Goal: Task Accomplishment & Management: Manage account settings

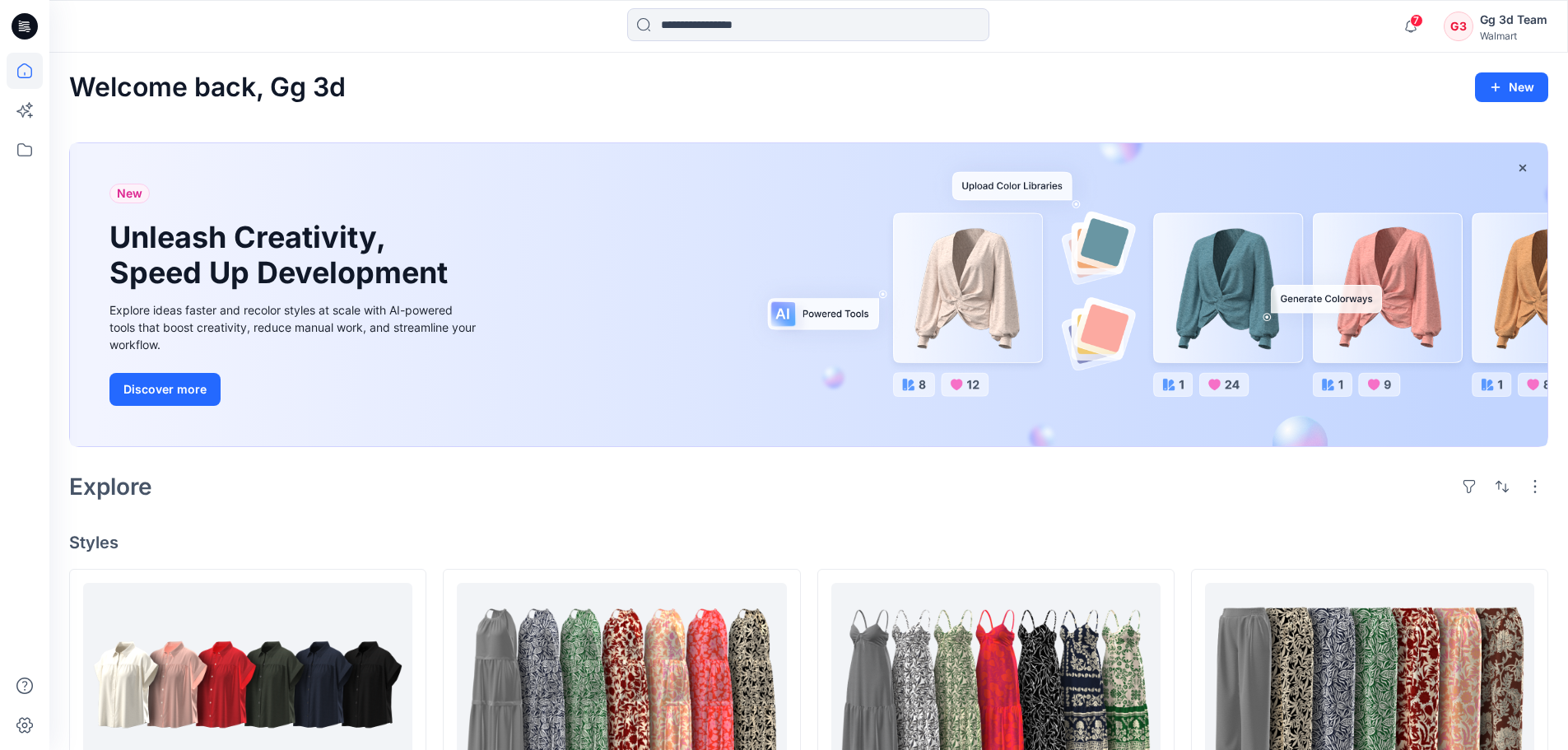
scroll to position [382, 0]
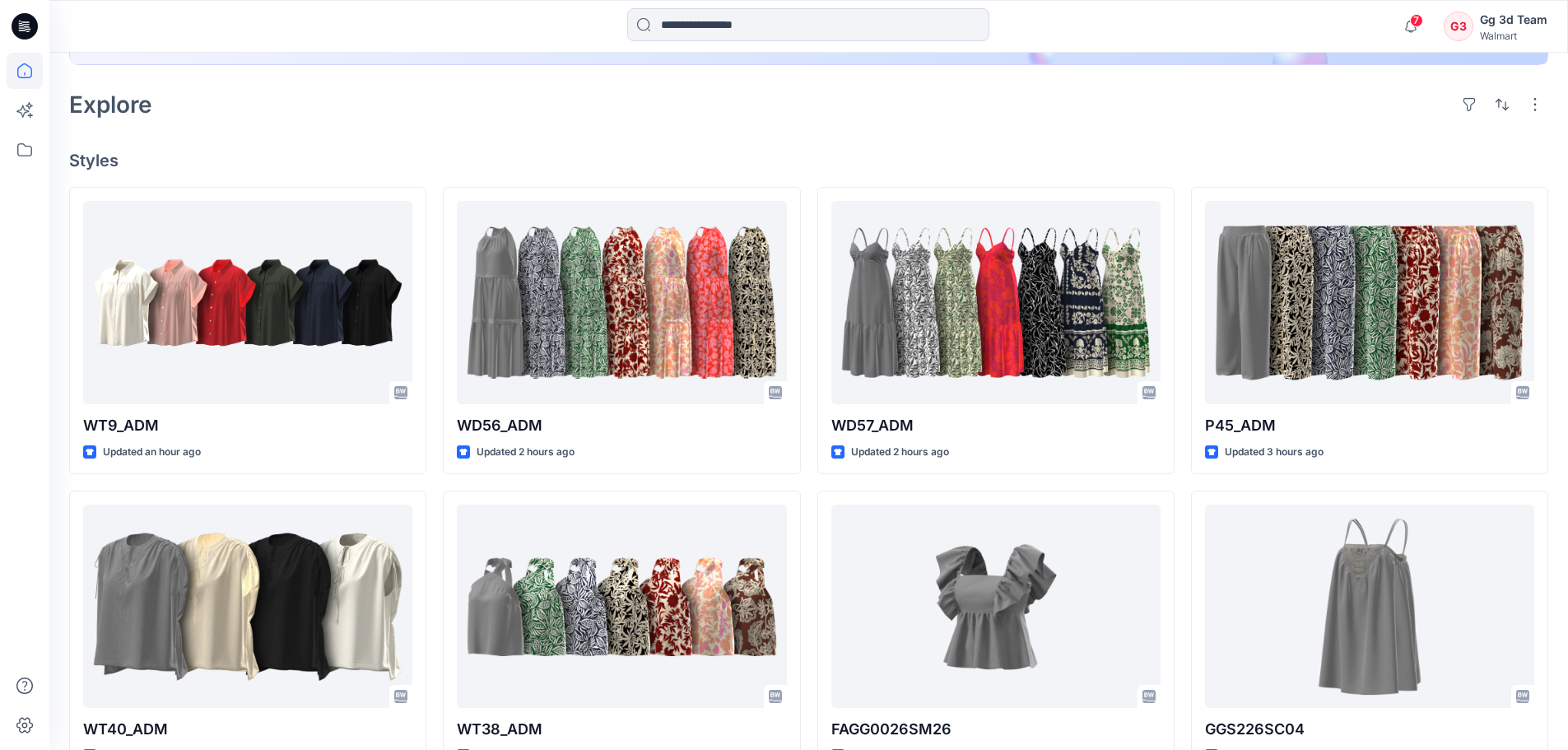
click at [1539, 100] on button "button" at bounding box center [1535, 104] width 27 height 27
click at [1338, 123] on div "Explore Layout Grid Large Grid Folder View Compact Card Card View Card Info" at bounding box center [808, 104] width 1479 height 40
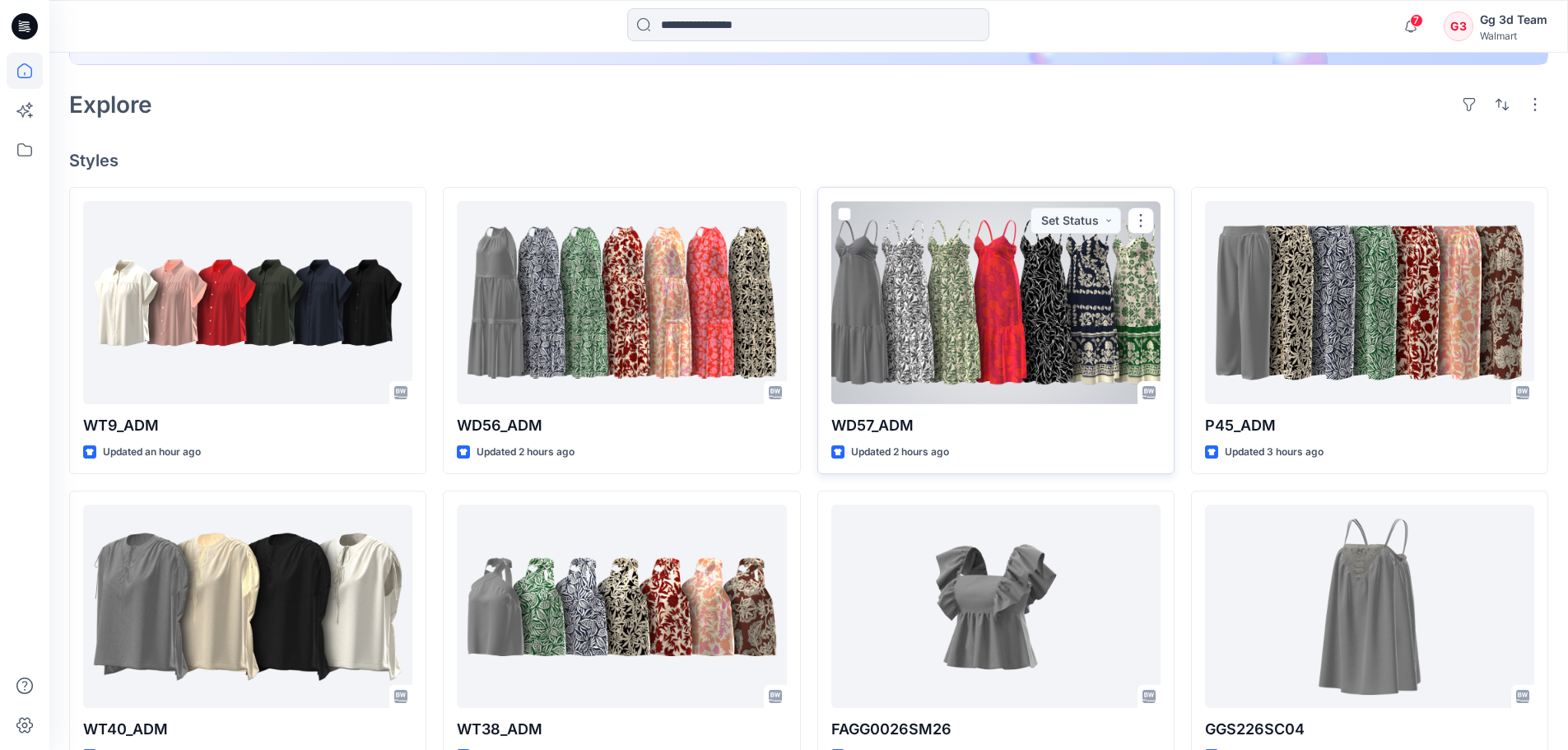
click at [852, 215] on div at bounding box center [996, 302] width 329 height 203
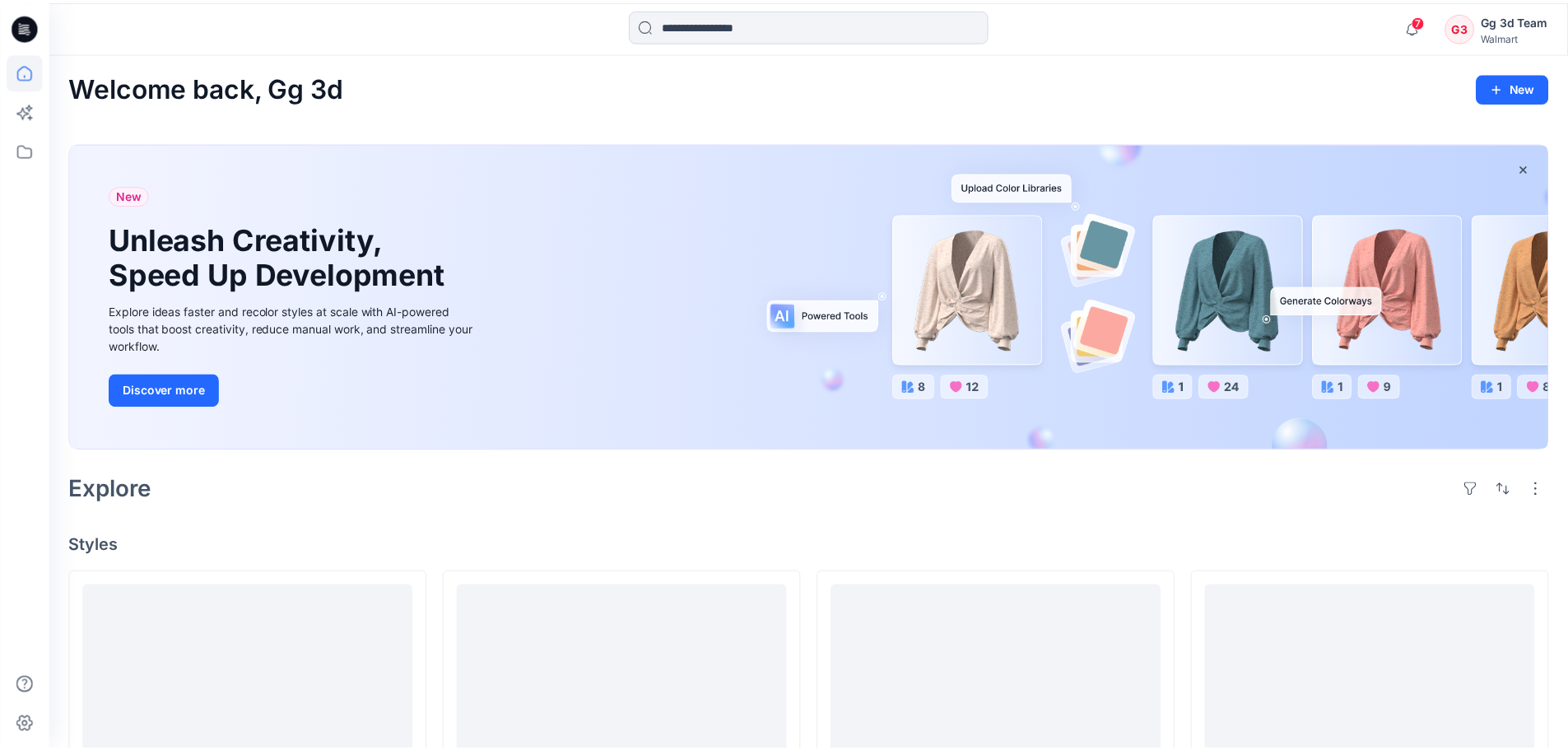
scroll to position [382, 0]
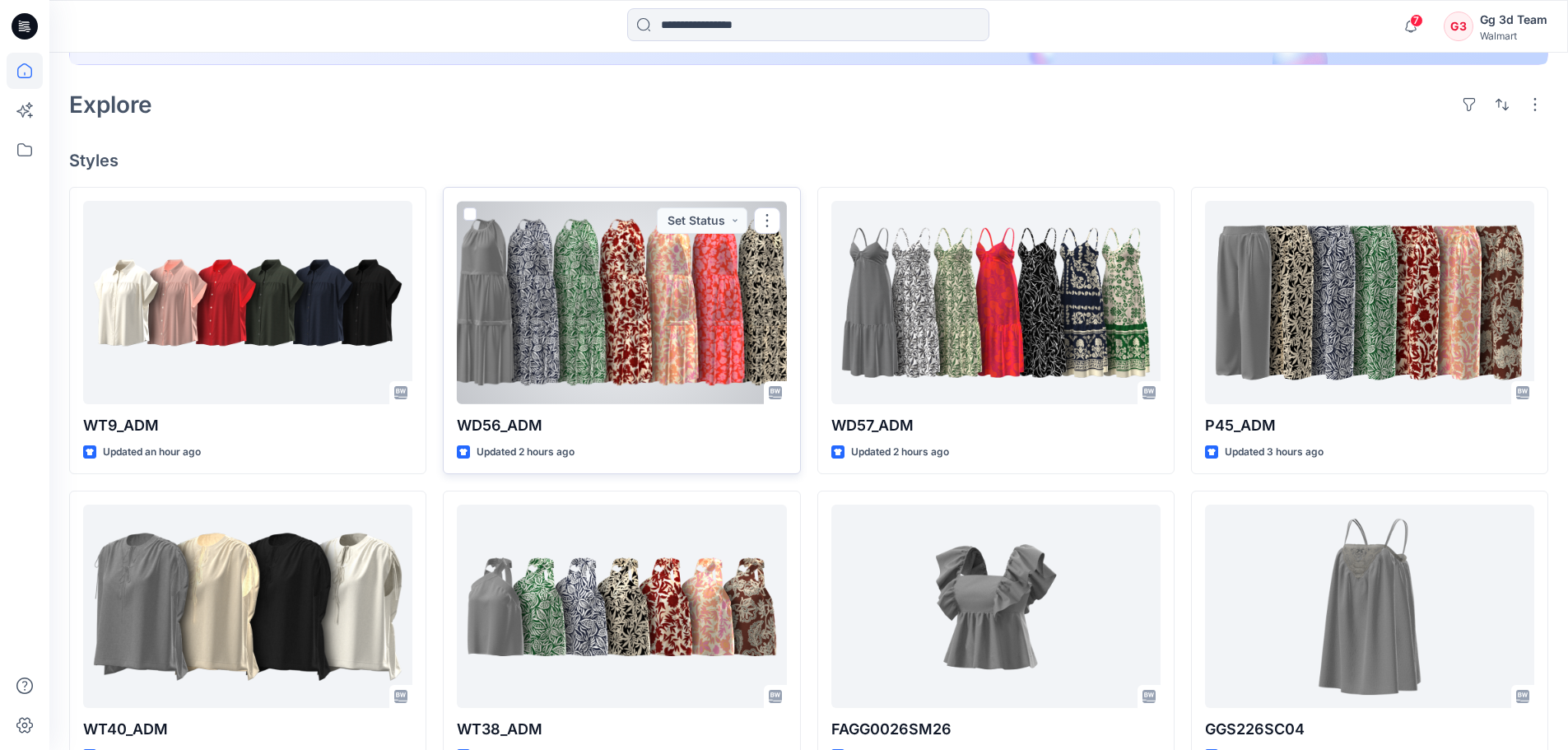
click at [467, 214] on span at bounding box center [469, 213] width 13 height 13
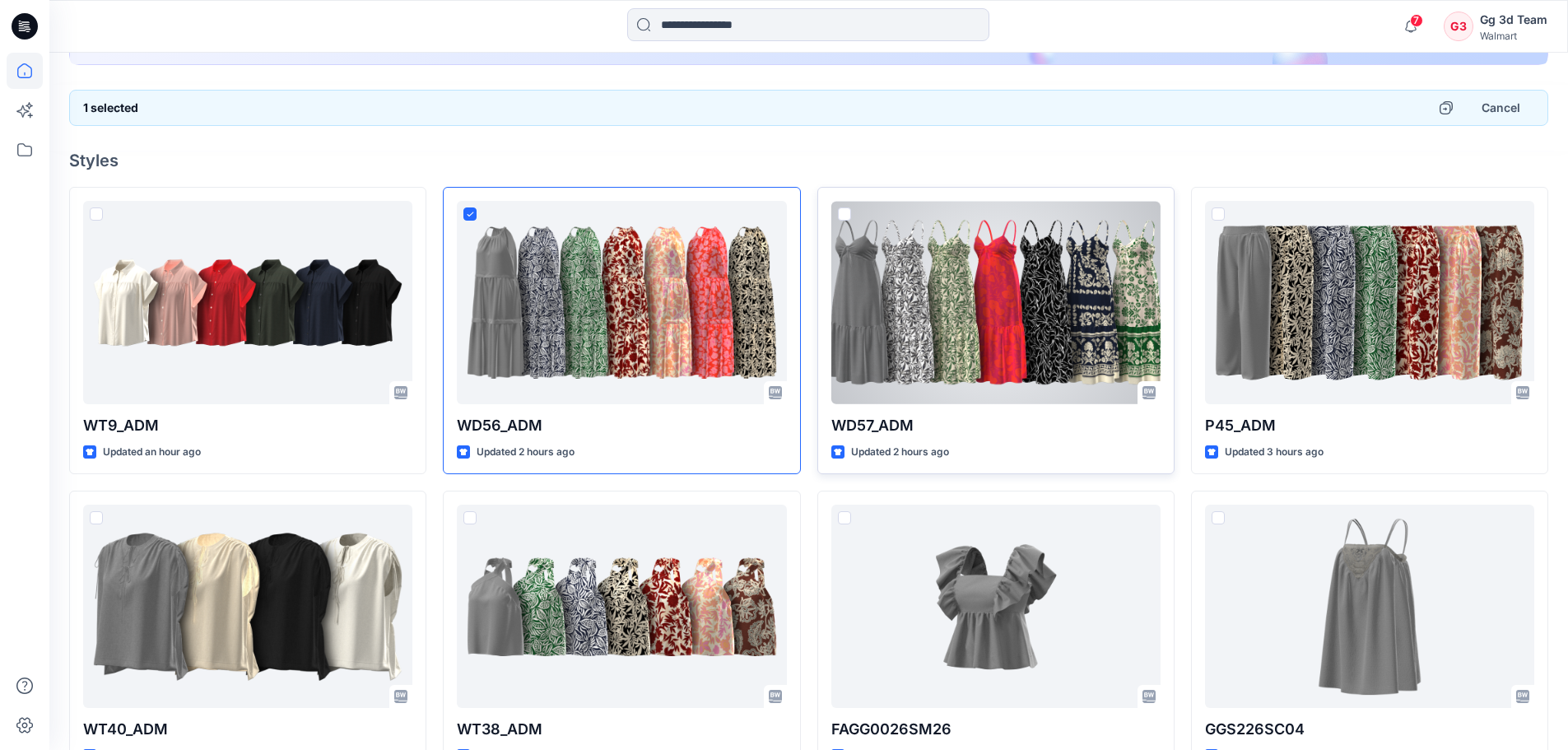
click at [847, 211] on span at bounding box center [844, 213] width 13 height 13
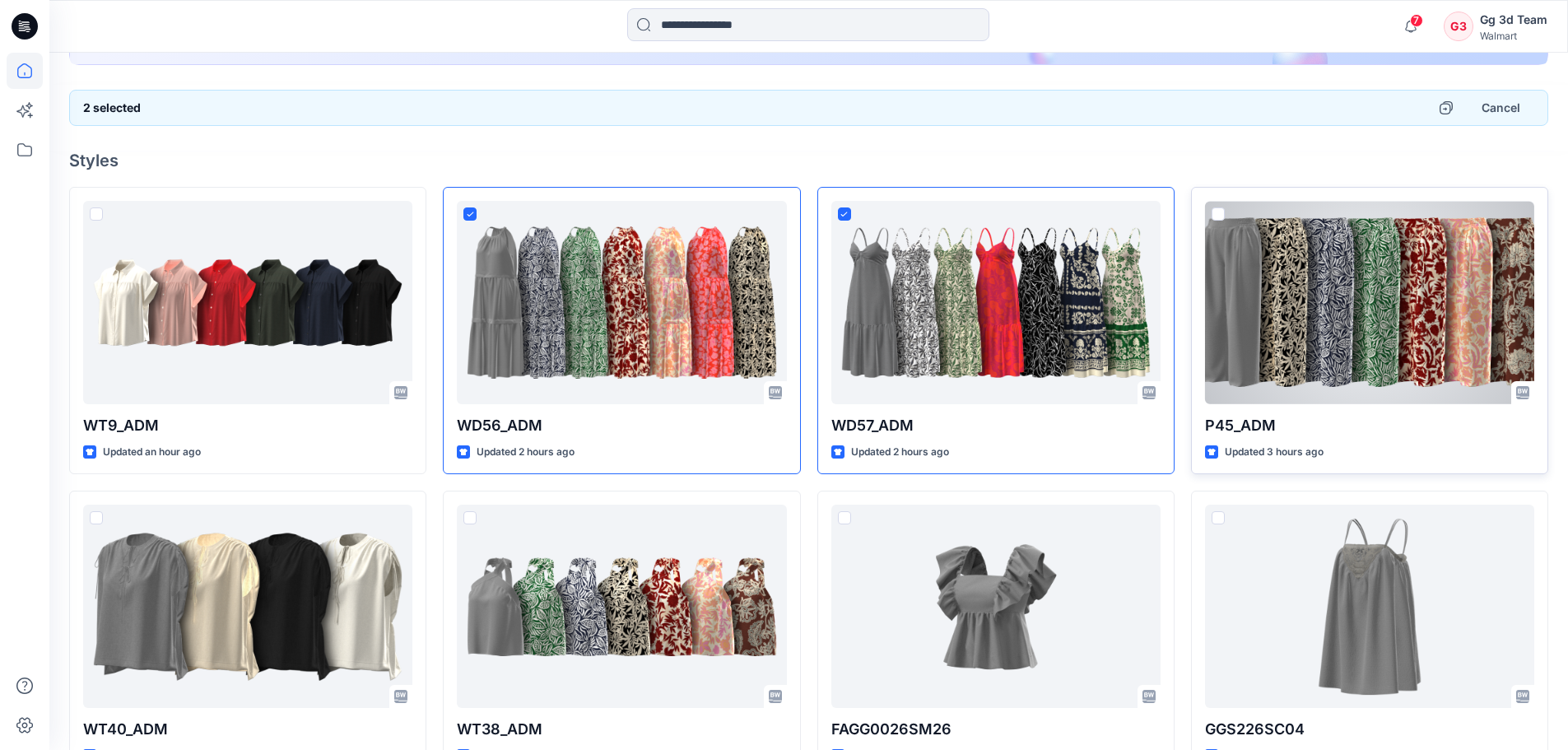
click at [1218, 213] on span at bounding box center [1217, 213] width 13 height 13
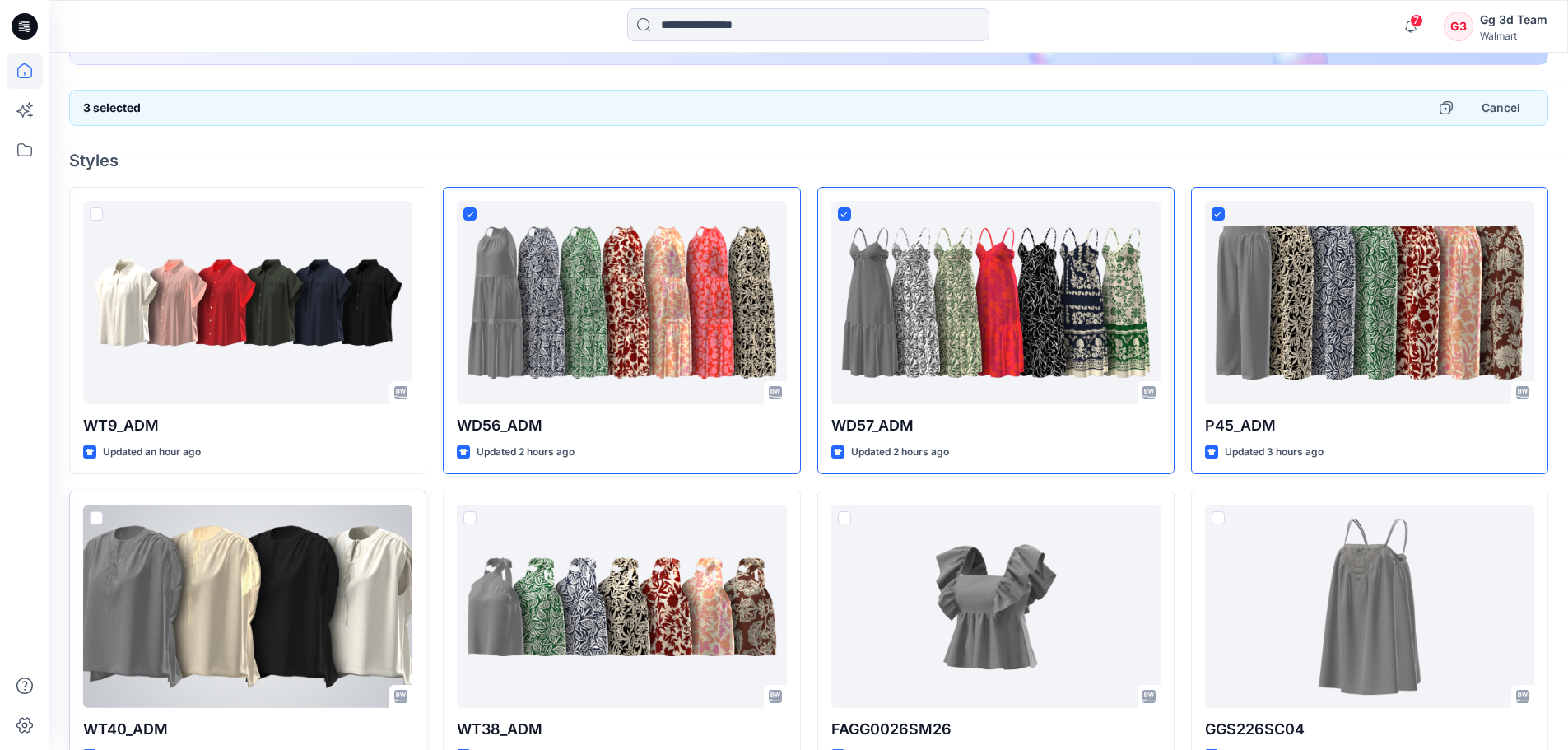
click at [95, 522] on span at bounding box center [96, 517] width 13 height 13
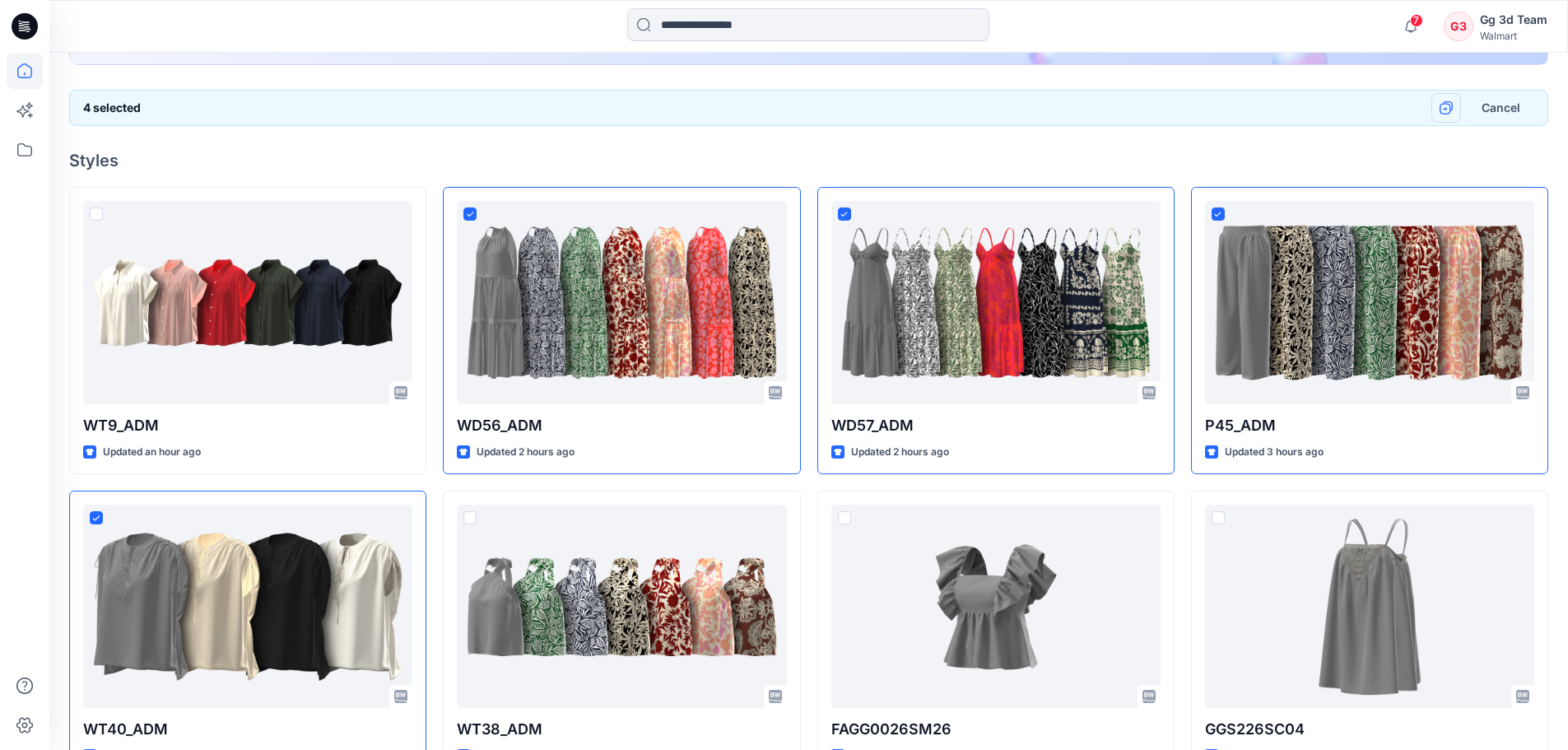
click at [1444, 112] on icon "button" at bounding box center [1446, 108] width 13 height 13
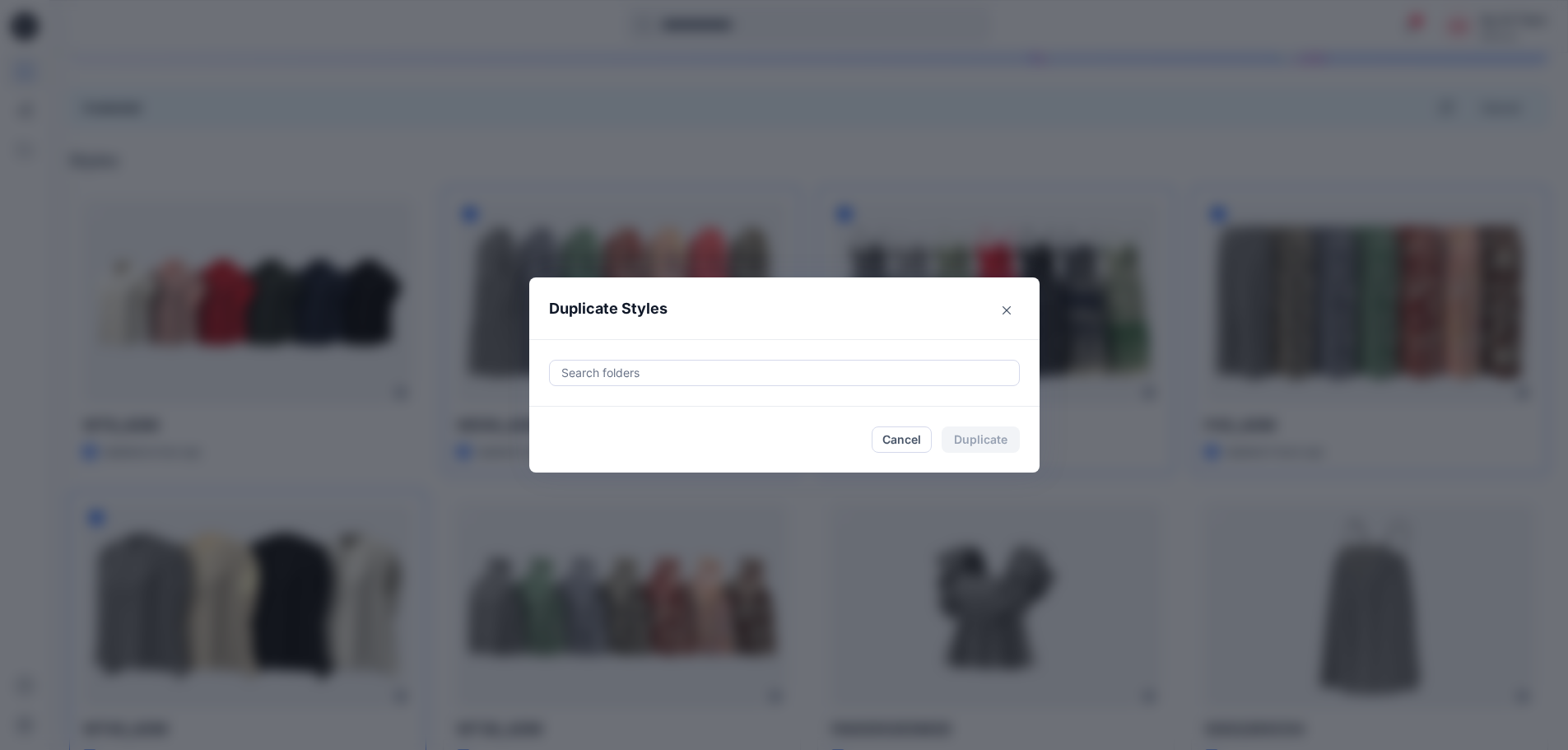
click at [623, 370] on div at bounding box center [784, 372] width 449 height 19
click at [684, 154] on div "Duplicate Styles Search folders Cancel Duplicate" at bounding box center [784, 375] width 1568 height 750
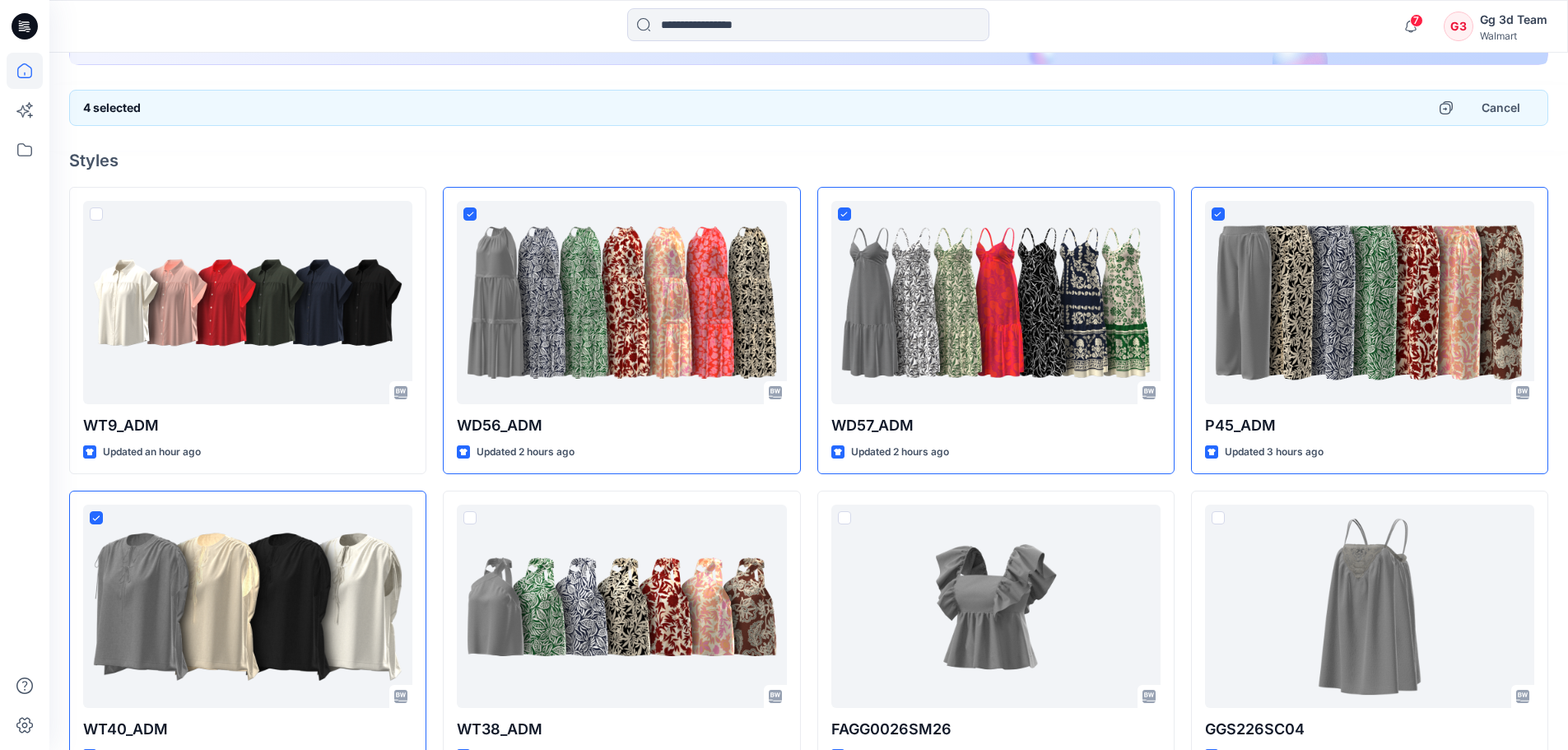
click at [965, 107] on div "4 selected Cancel" at bounding box center [808, 107] width 1479 height 36
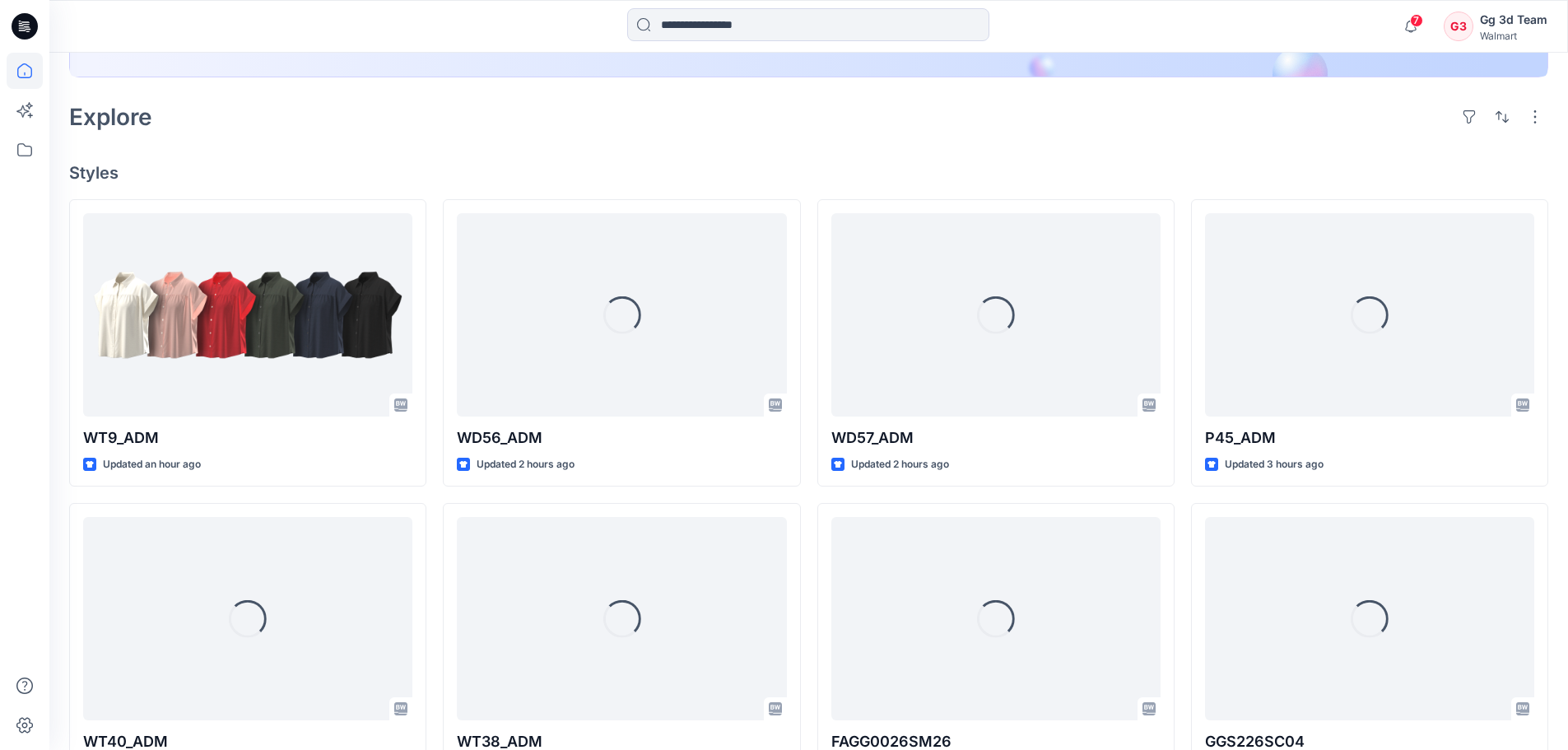
scroll to position [411, 0]
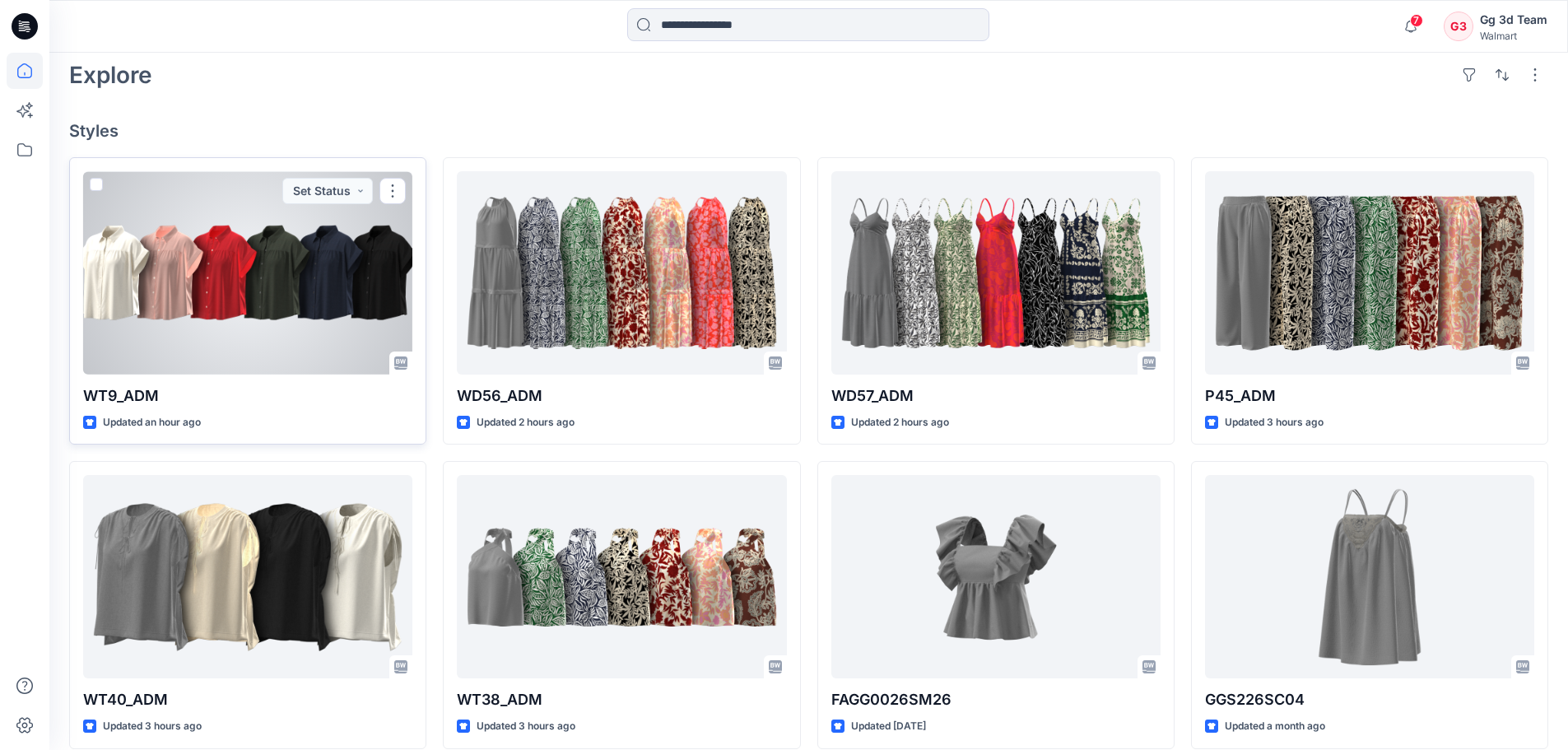
click at [190, 329] on div at bounding box center [248, 272] width 329 height 203
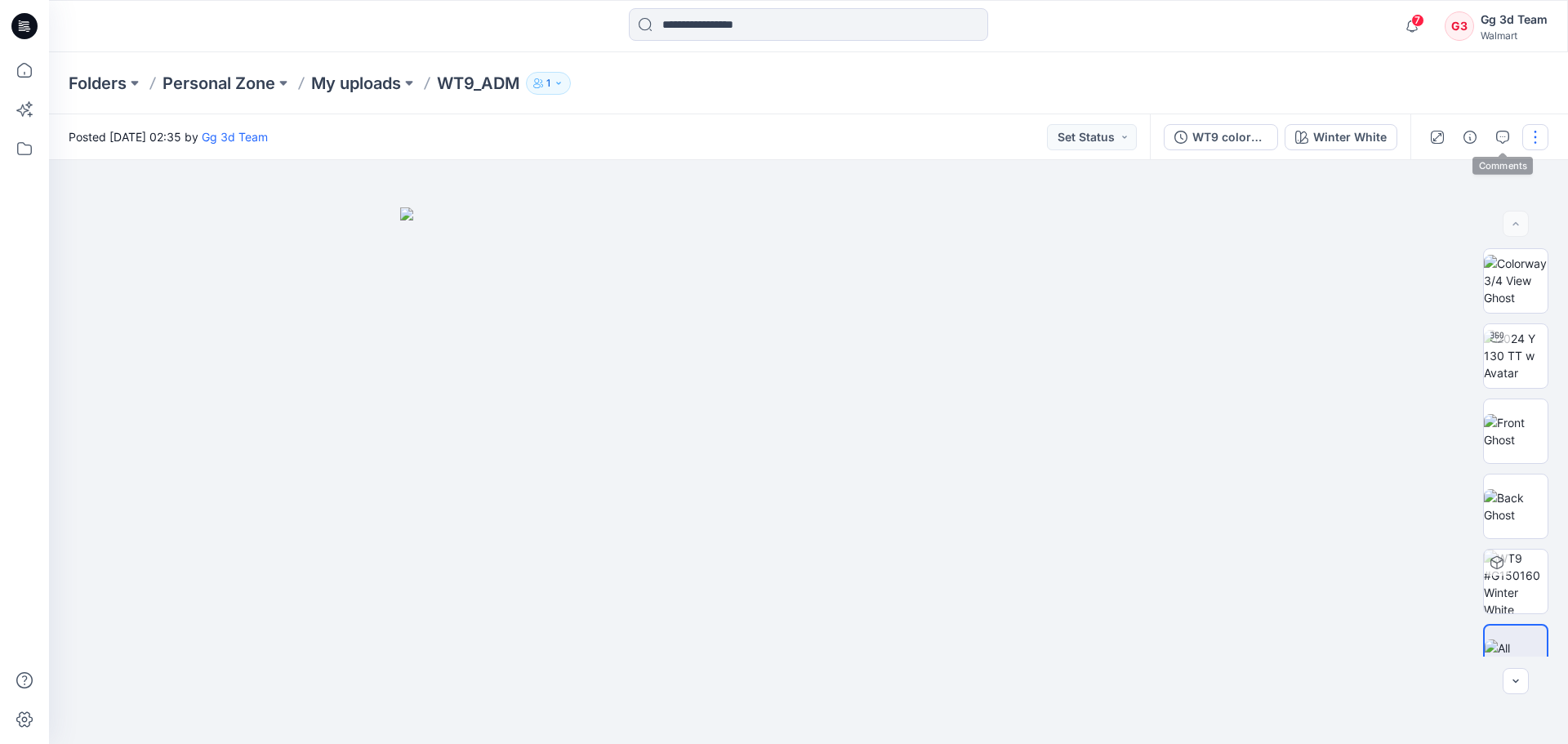
click at [1533, 133] on button "button" at bounding box center [1535, 137] width 26 height 26
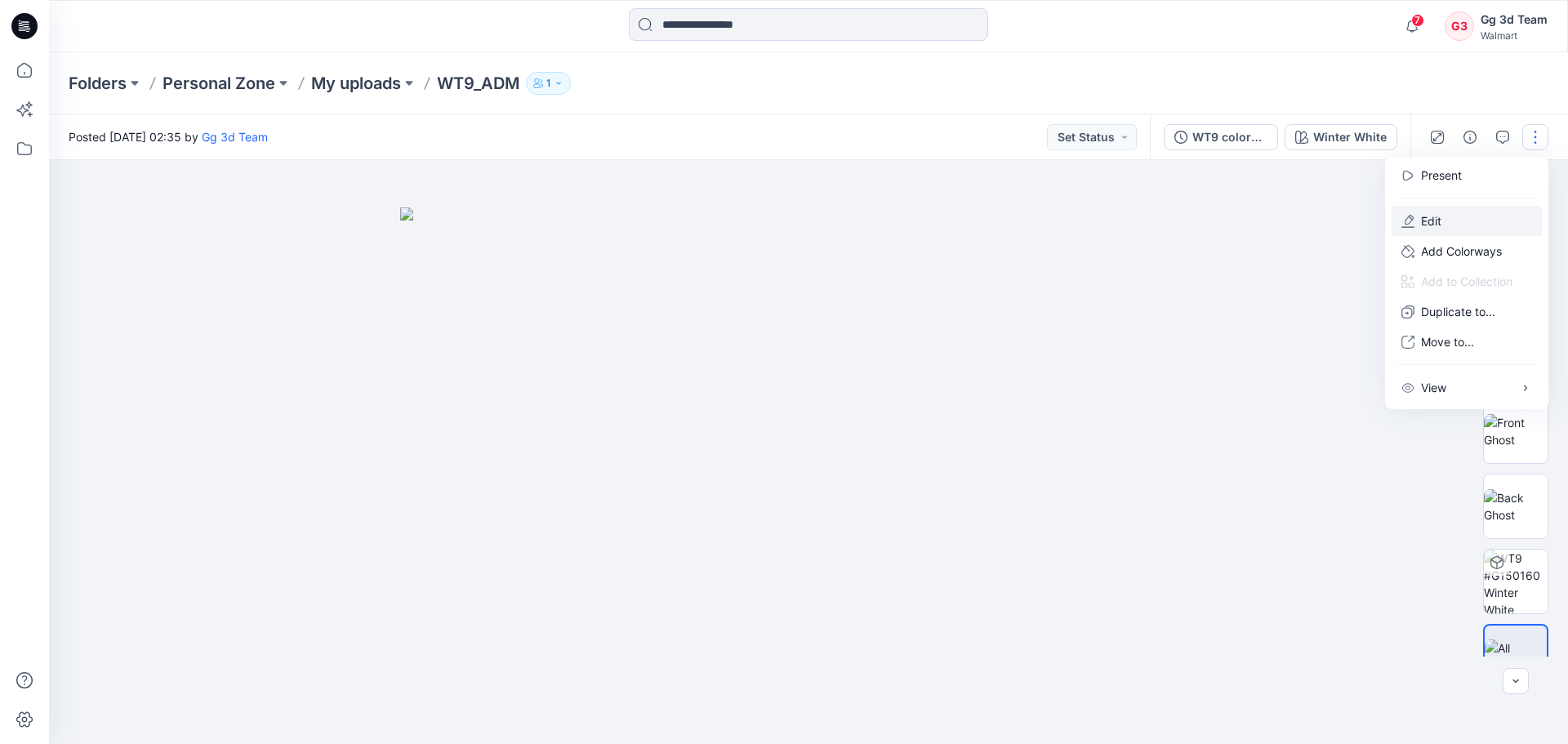
click at [1441, 215] on p "Edit" at bounding box center [1431, 221] width 20 height 17
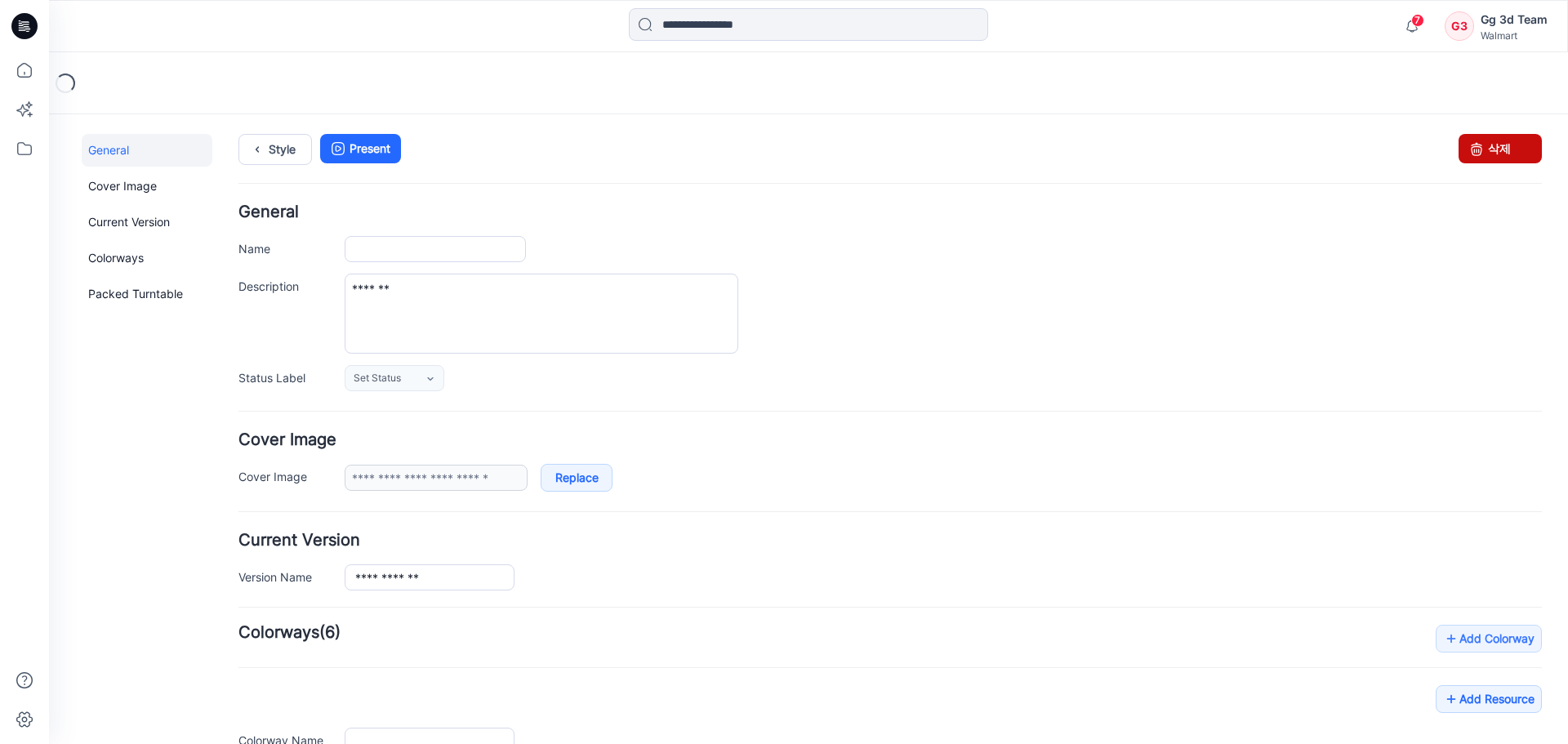
click at [1492, 156] on link "삭제" at bounding box center [1500, 149] width 83 height 29
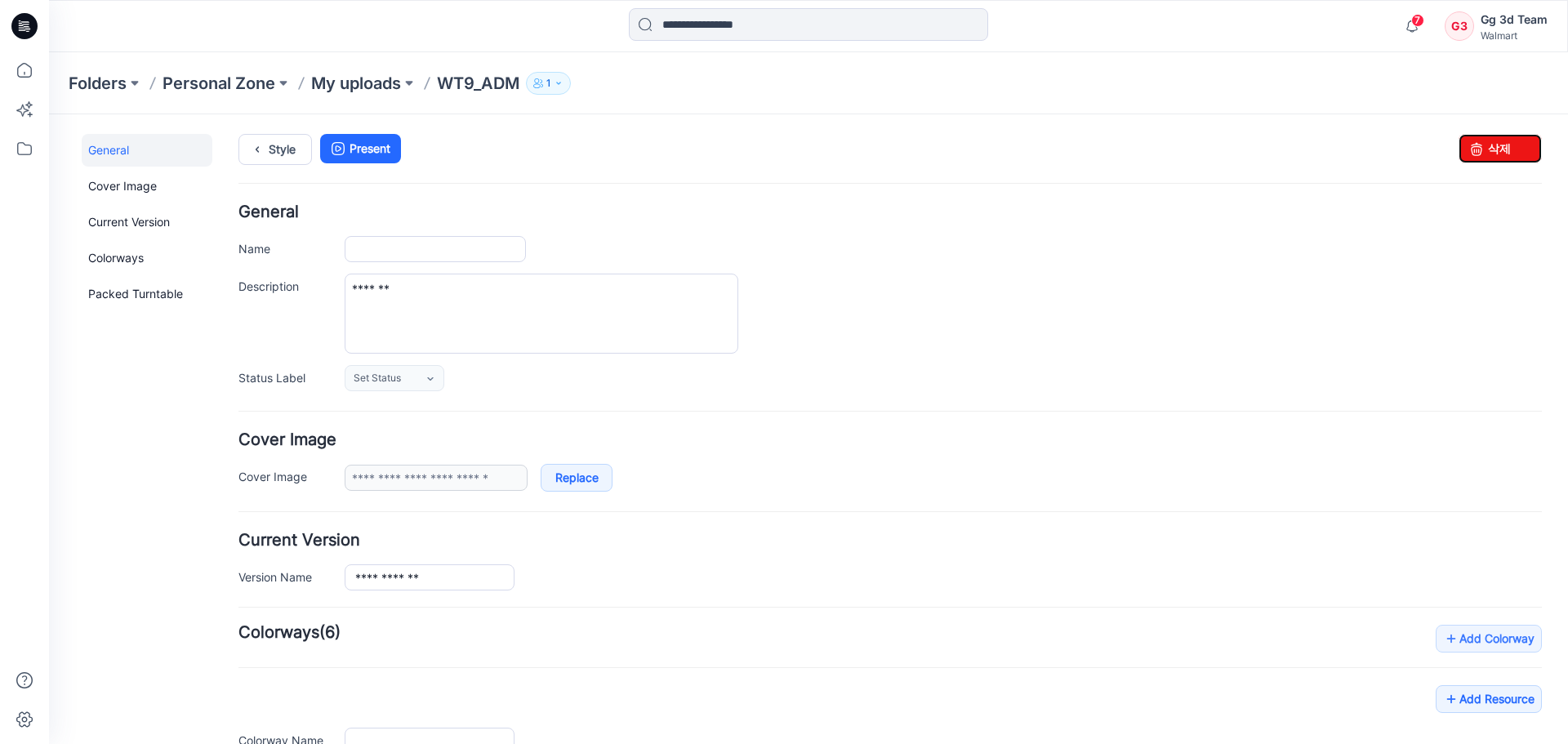
type input "*******"
type textarea "********"
type input "**********"
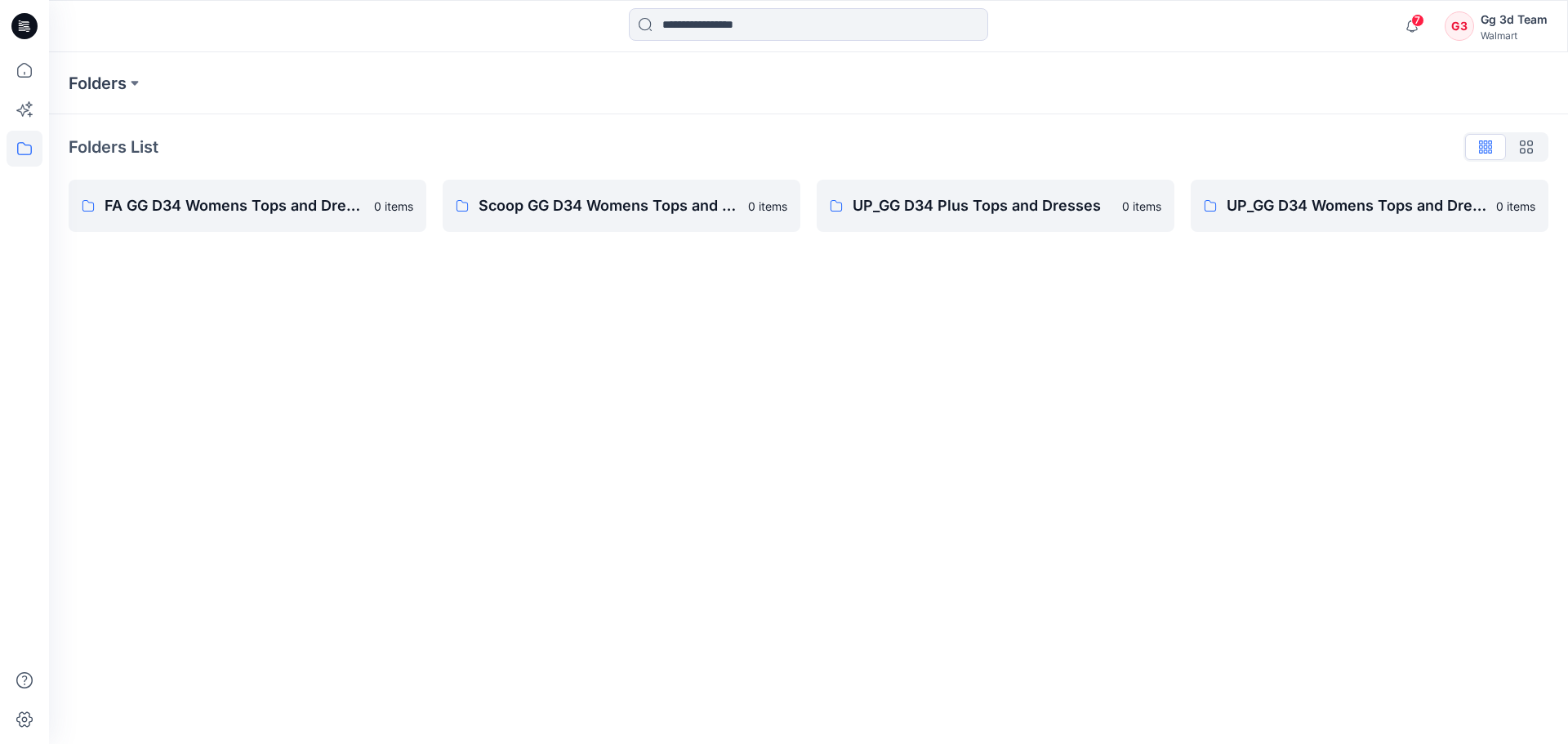
click at [496, 66] on div "Folders" at bounding box center [808, 83] width 1519 height 62
click at [30, 67] on icon at bounding box center [25, 70] width 15 height 15
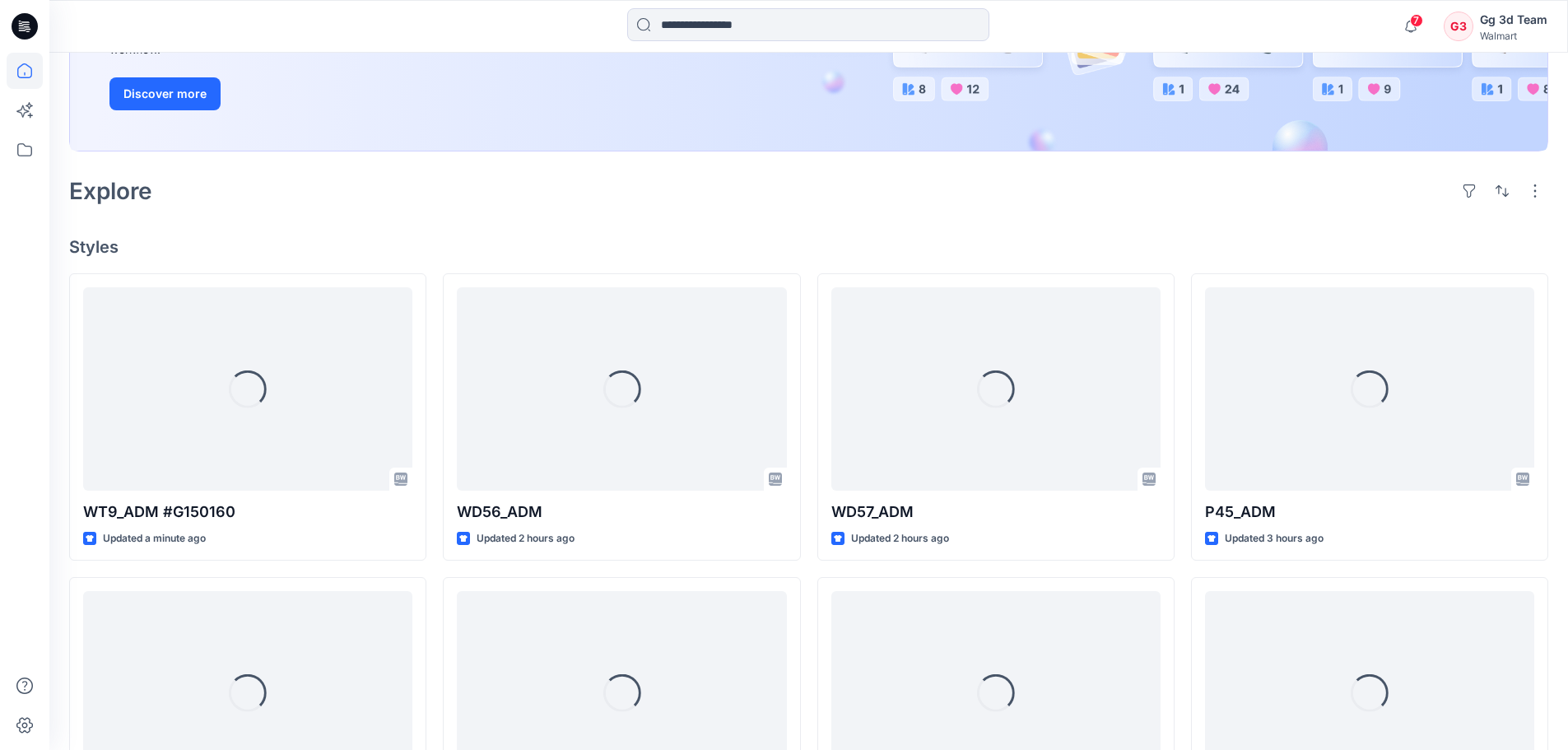
scroll to position [411, 0]
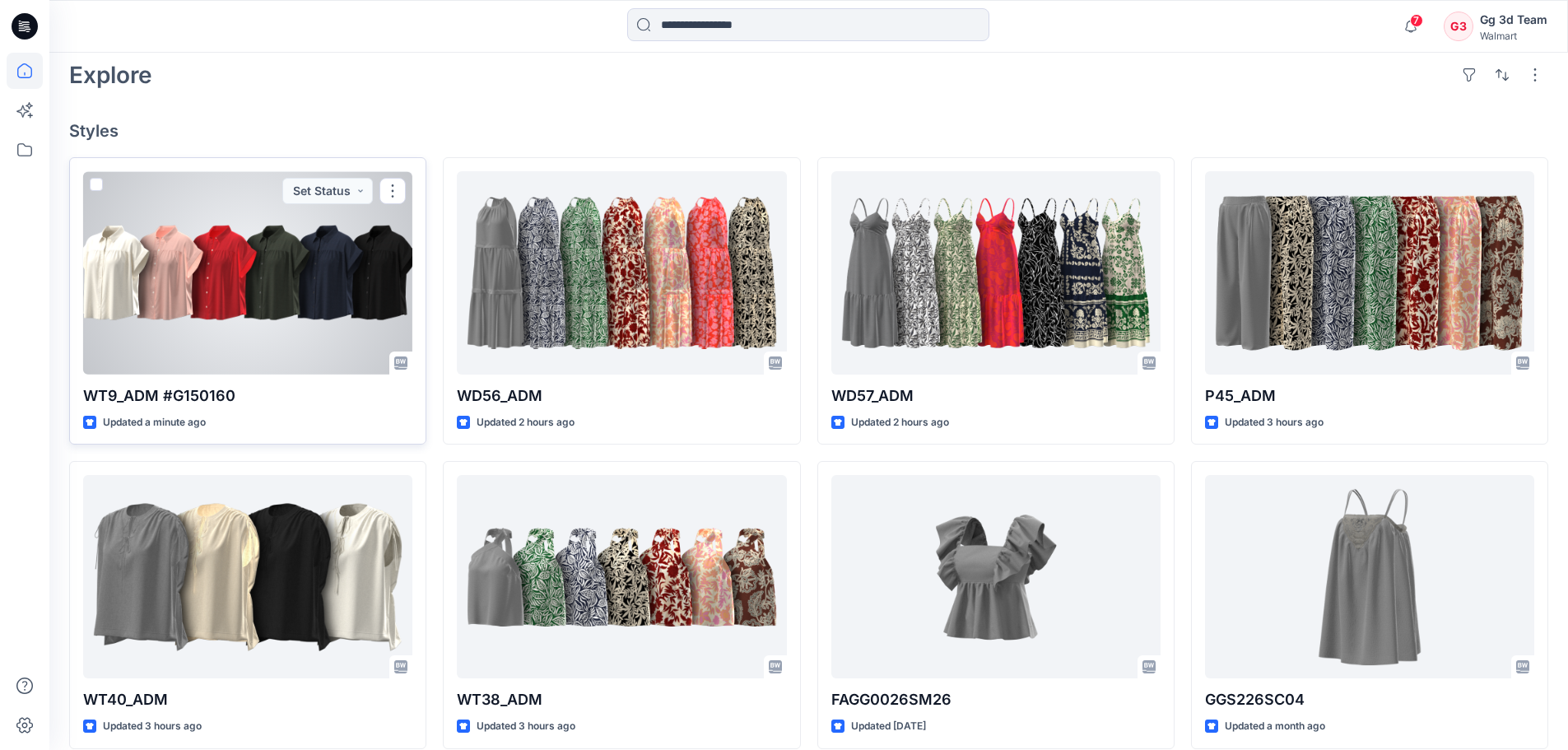
click at [262, 320] on div at bounding box center [248, 272] width 329 height 203
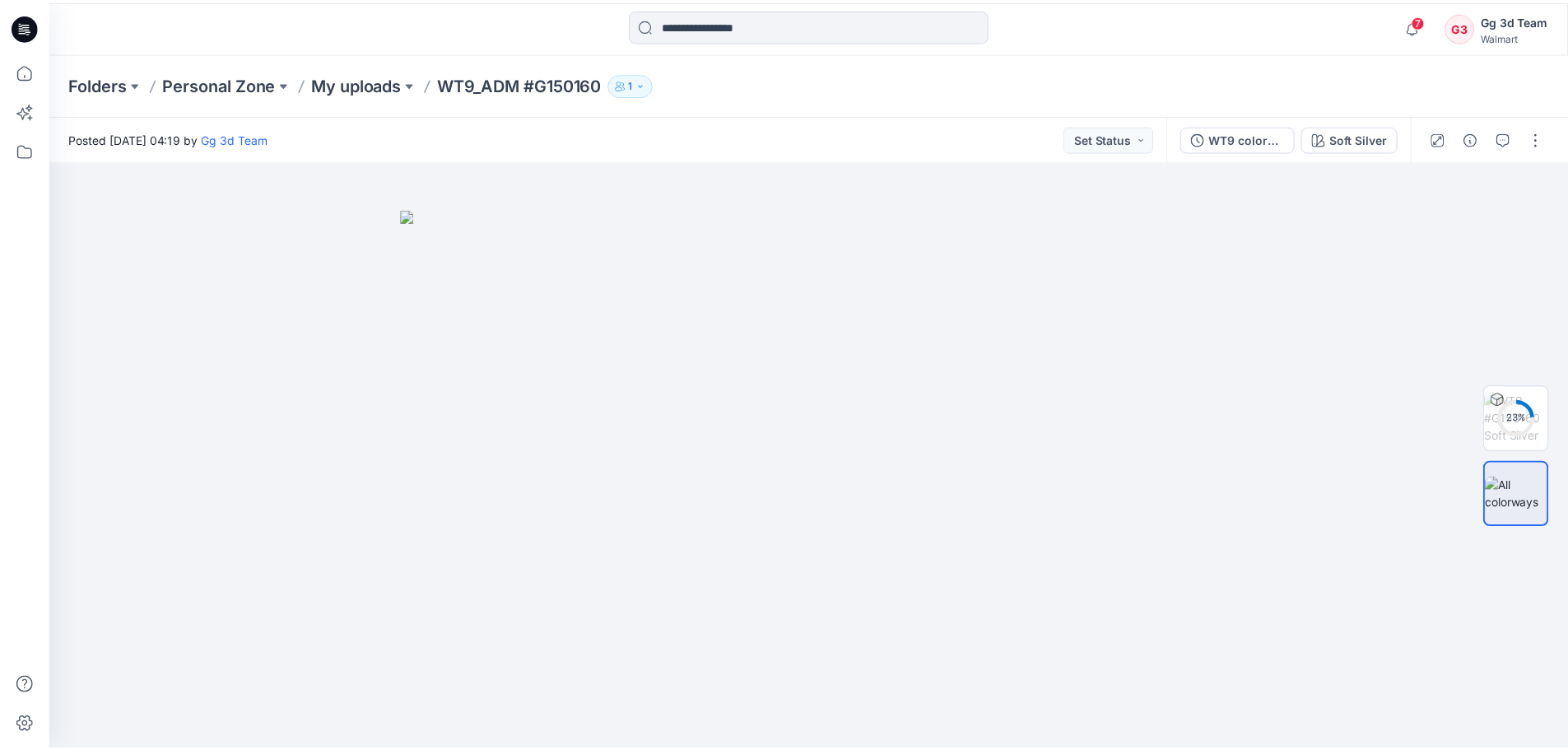
scroll to position [411, 0]
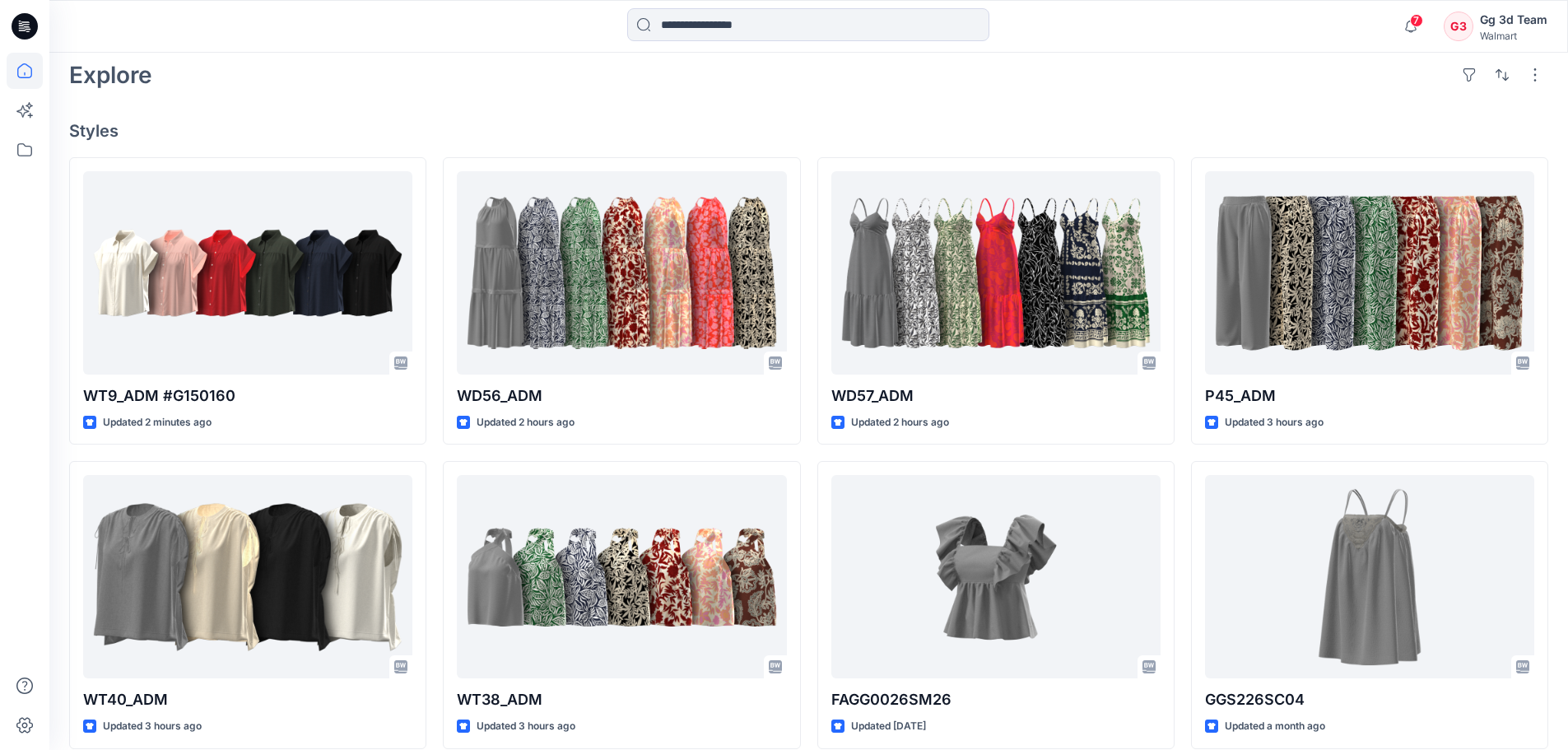
click at [544, 107] on div "Welcome back, Gg 3d New New Unleash Creativity, Speed Up Development Explore id…" at bounding box center [809, 387] width 1518 height 1491
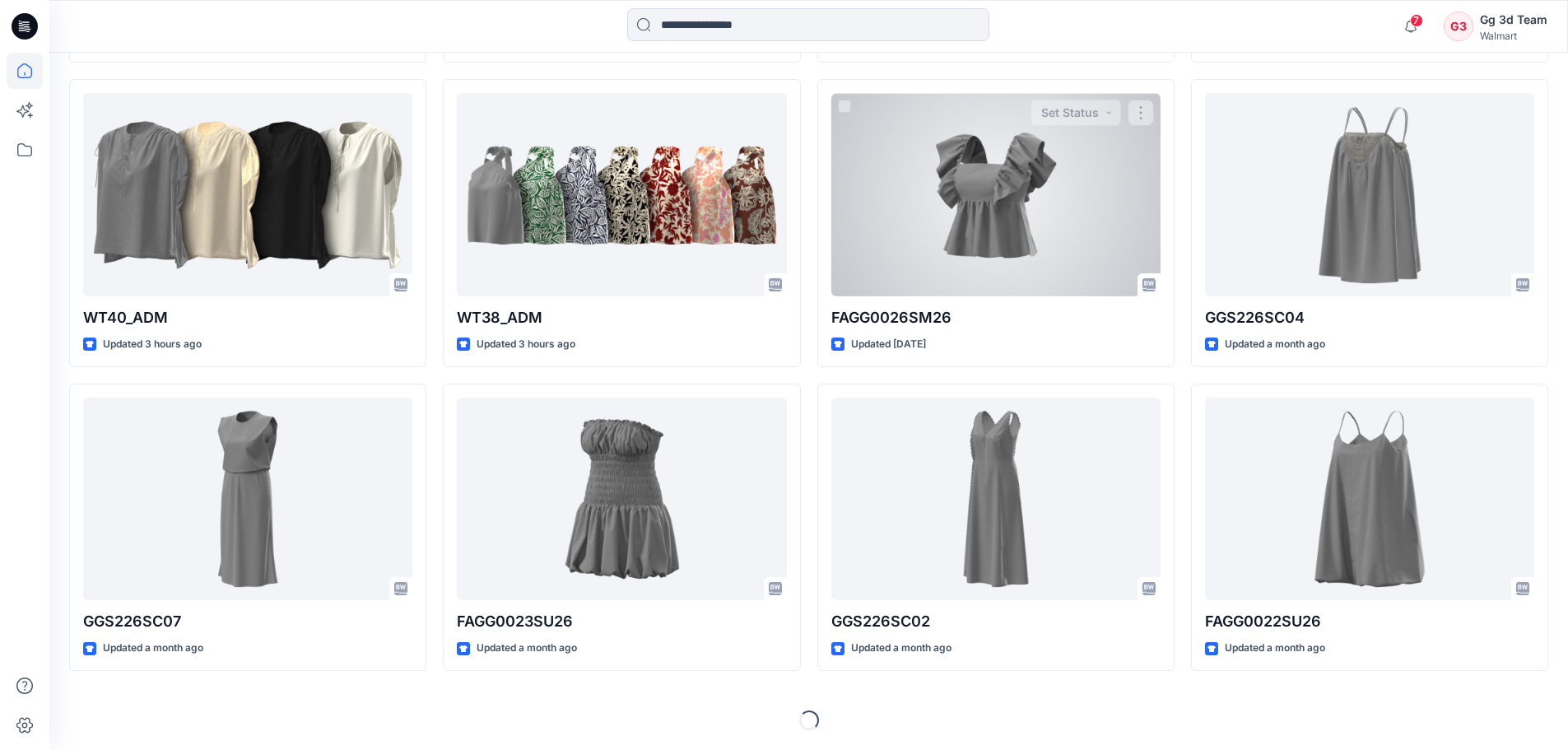
scroll to position [135, 0]
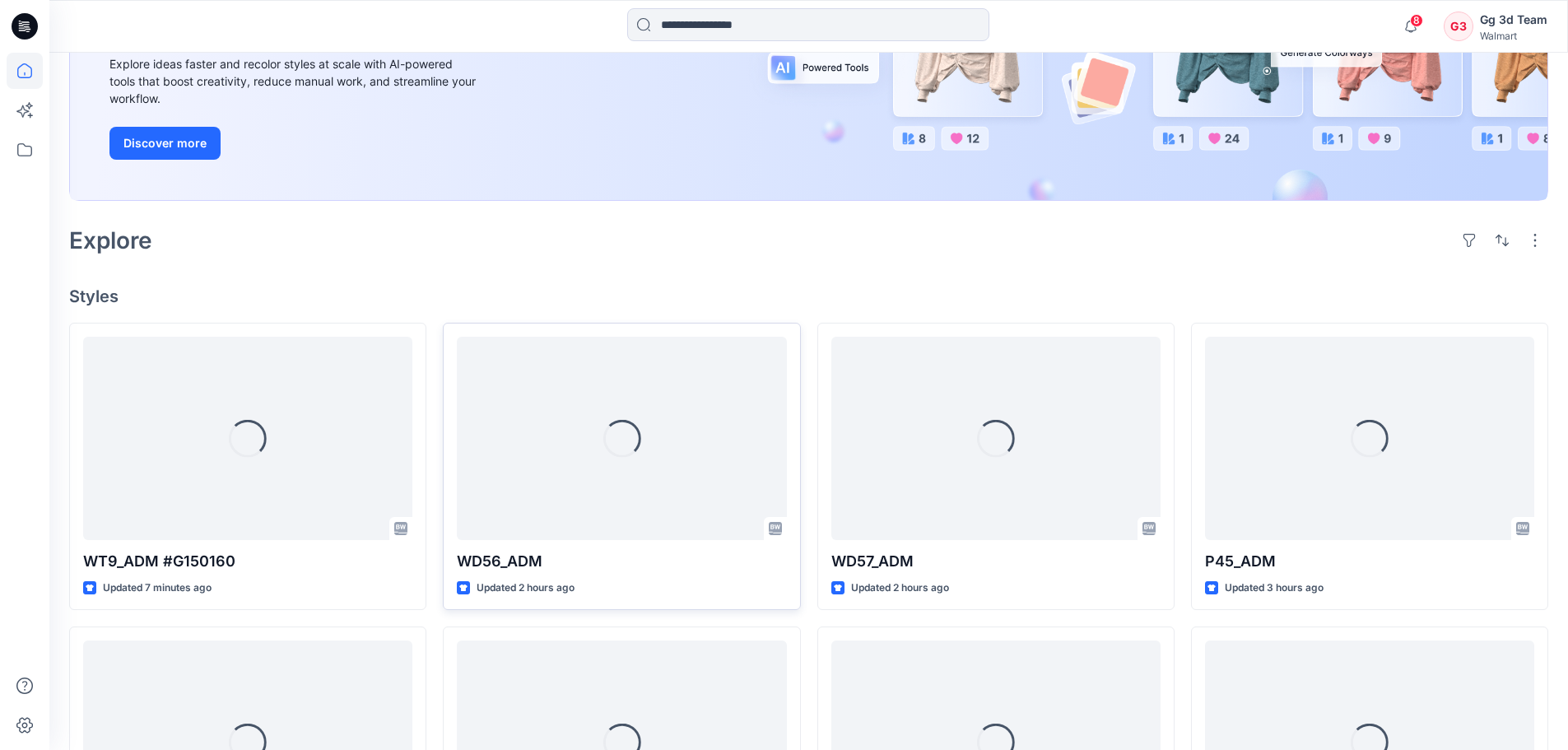
scroll to position [247, 0]
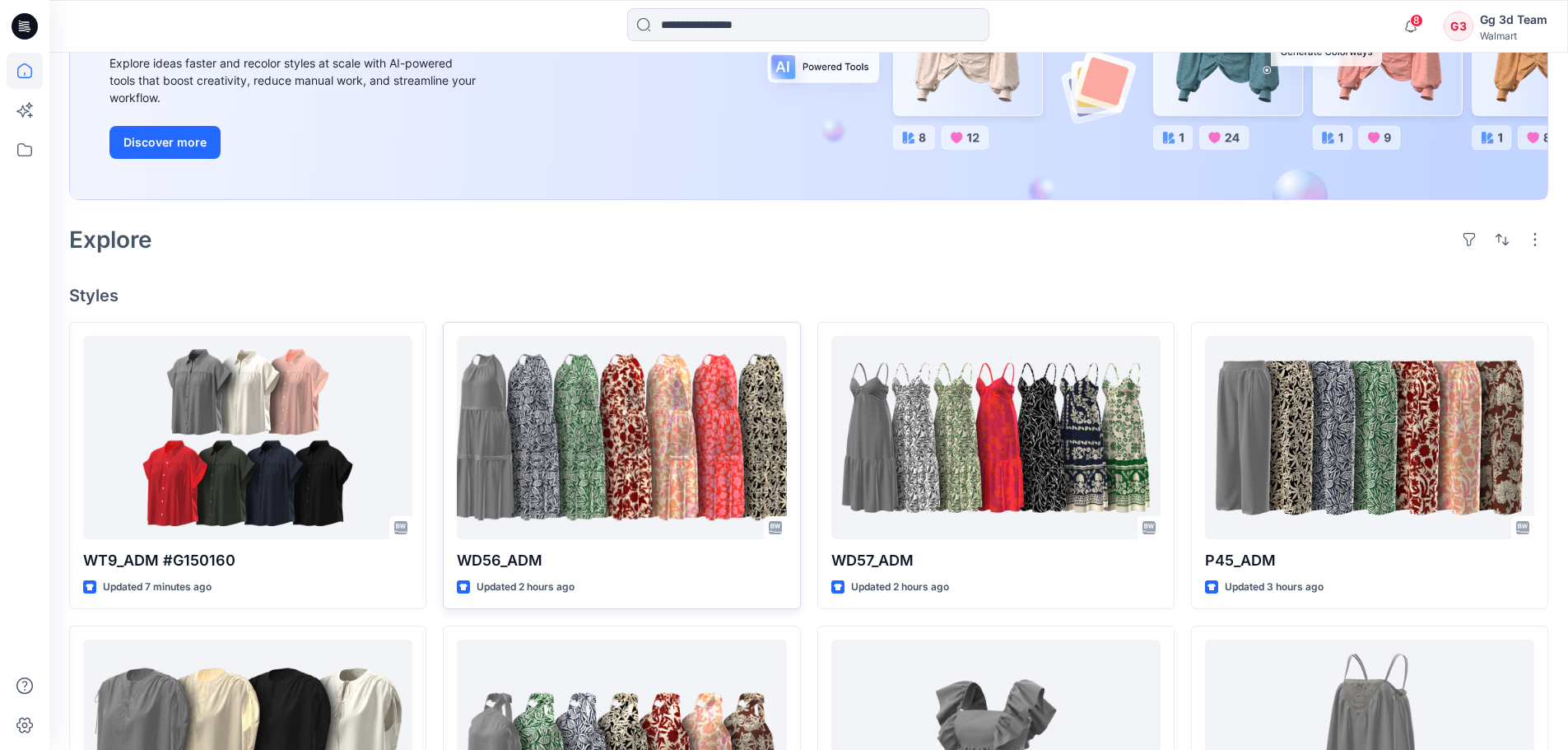
click at [672, 254] on div "Explore" at bounding box center [808, 239] width 1479 height 40
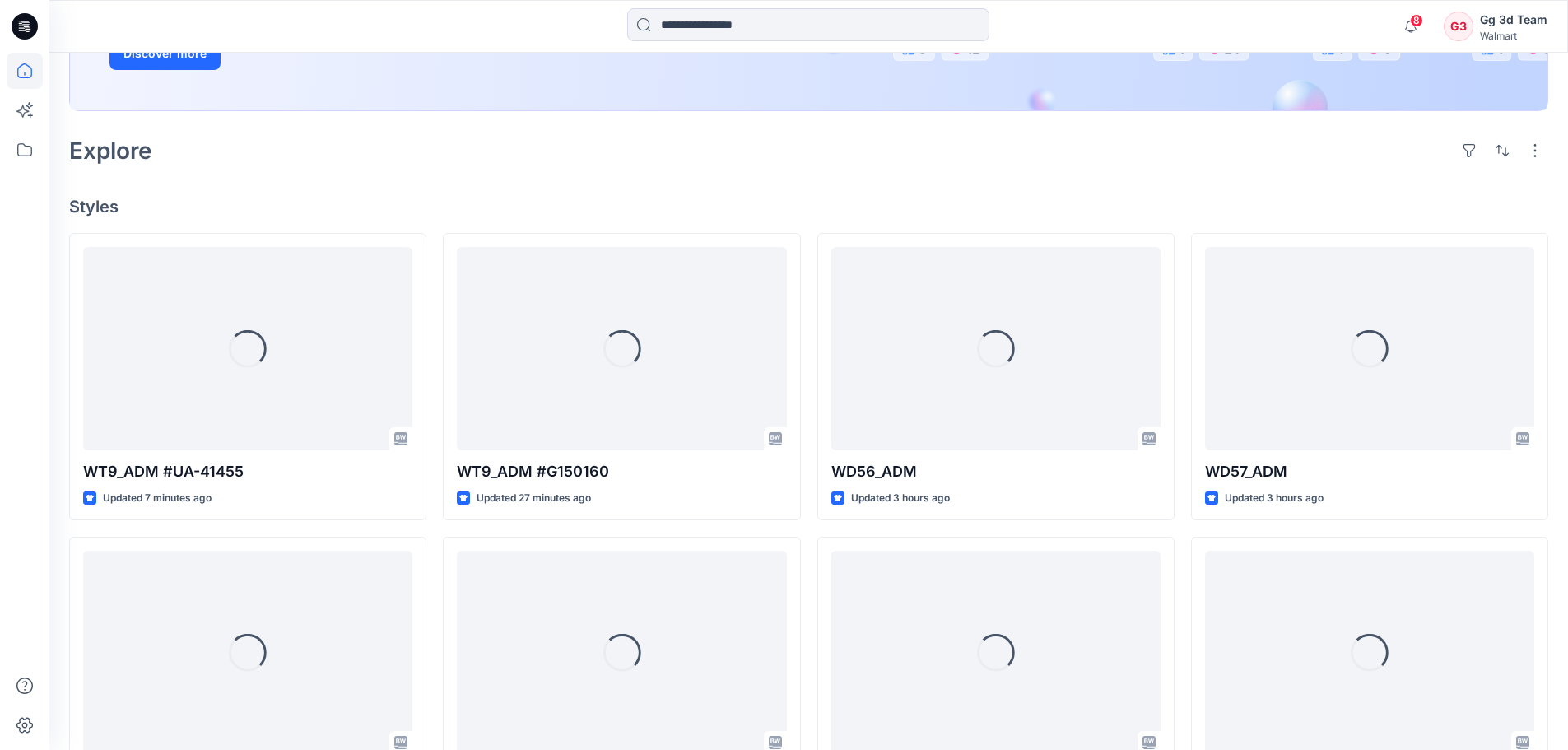
scroll to position [411, 0]
